Goal: Book appointment/travel/reservation

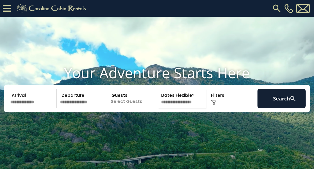
click at [32, 108] on input "text" at bounding box center [32, 98] width 48 height 19
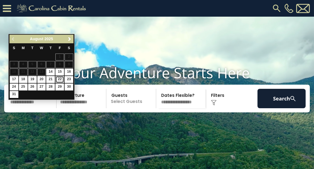
click at [61, 80] on link "22" at bounding box center [59, 79] width 9 height 7
type input "*******"
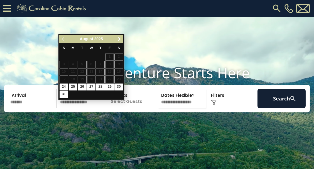
click at [71, 108] on input "text" at bounding box center [82, 98] width 48 height 19
click at [63, 86] on link "24" at bounding box center [63, 87] width 9 height 7
type input "*******"
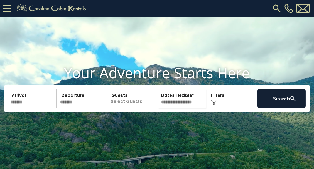
click at [127, 108] on p "Select Guests" at bounding box center [132, 98] width 48 height 19
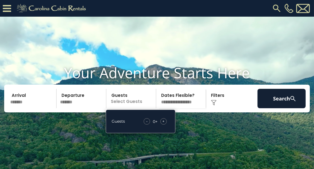
click at [165, 125] on div "+" at bounding box center [163, 121] width 6 height 6
click at [183, 107] on select "**********" at bounding box center [182, 98] width 48 height 19
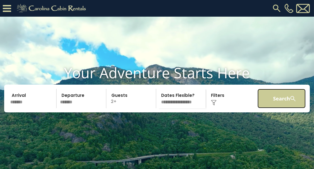
click at [275, 108] on button "Search" at bounding box center [281, 98] width 48 height 19
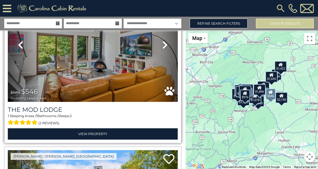
scroll to position [1362, 0]
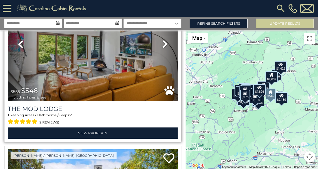
click at [62, 62] on img at bounding box center [93, 44] width 170 height 114
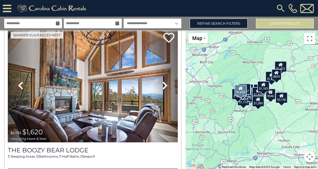
scroll to position [4420, 0]
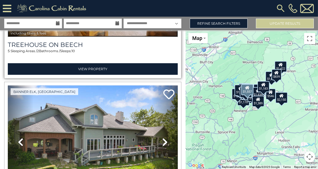
scroll to position [4714, 0]
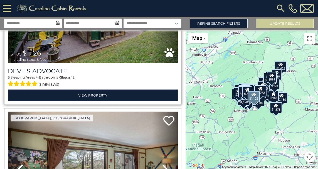
scroll to position [7076, 0]
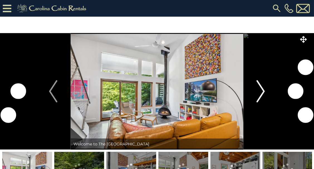
click at [263, 88] on img "Next" at bounding box center [260, 91] width 8 height 22
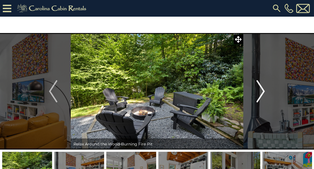
click at [262, 93] on img "Next" at bounding box center [260, 91] width 8 height 22
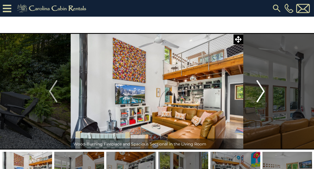
click at [262, 93] on img "Next" at bounding box center [260, 91] width 8 height 22
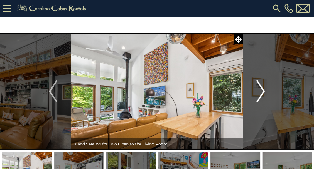
click at [262, 93] on img "Next" at bounding box center [260, 91] width 8 height 22
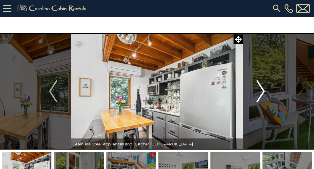
click at [262, 93] on img "Next" at bounding box center [260, 91] width 8 height 22
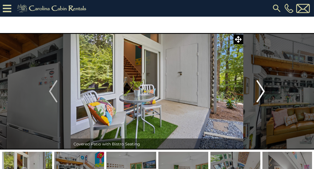
click at [262, 93] on img "Next" at bounding box center [260, 91] width 8 height 22
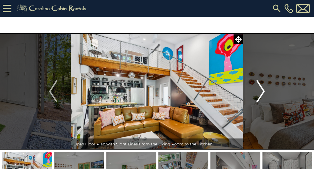
click at [262, 93] on img "Next" at bounding box center [260, 91] width 8 height 22
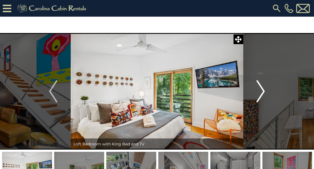
click at [262, 93] on img "Next" at bounding box center [260, 91] width 8 height 22
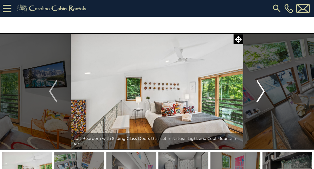
click at [262, 93] on img "Next" at bounding box center [260, 91] width 8 height 22
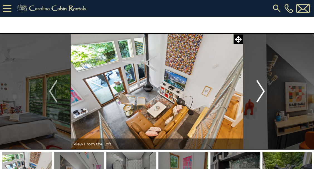
click at [262, 94] on img "Next" at bounding box center [260, 91] width 8 height 22
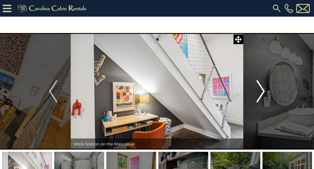
click at [262, 94] on img "Next" at bounding box center [260, 91] width 8 height 22
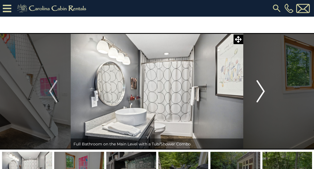
click at [262, 94] on img "Next" at bounding box center [260, 91] width 8 height 22
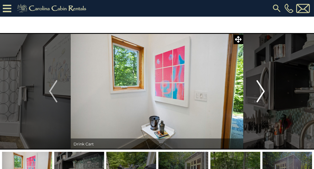
click at [262, 94] on img "Next" at bounding box center [260, 91] width 8 height 22
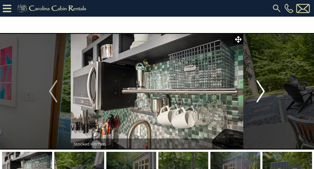
click at [262, 94] on img "Next" at bounding box center [260, 91] width 8 height 22
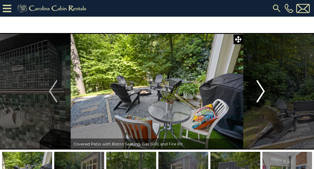
click at [259, 97] on img "Next" at bounding box center [260, 91] width 8 height 22
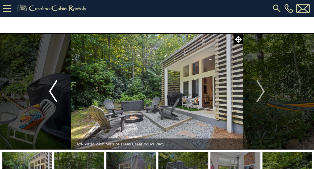
click at [44, 93] on button "Previous" at bounding box center [53, 91] width 35 height 117
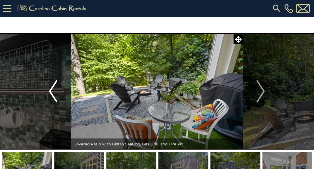
click at [47, 91] on button "Previous" at bounding box center [53, 91] width 35 height 117
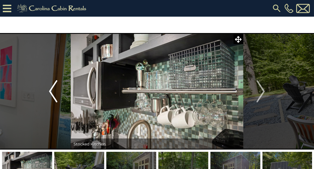
click at [47, 91] on button "Previous" at bounding box center [53, 91] width 35 height 117
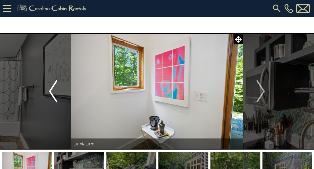
click at [47, 91] on button "Previous" at bounding box center [53, 91] width 35 height 117
